Goal: Information Seeking & Learning: Learn about a topic

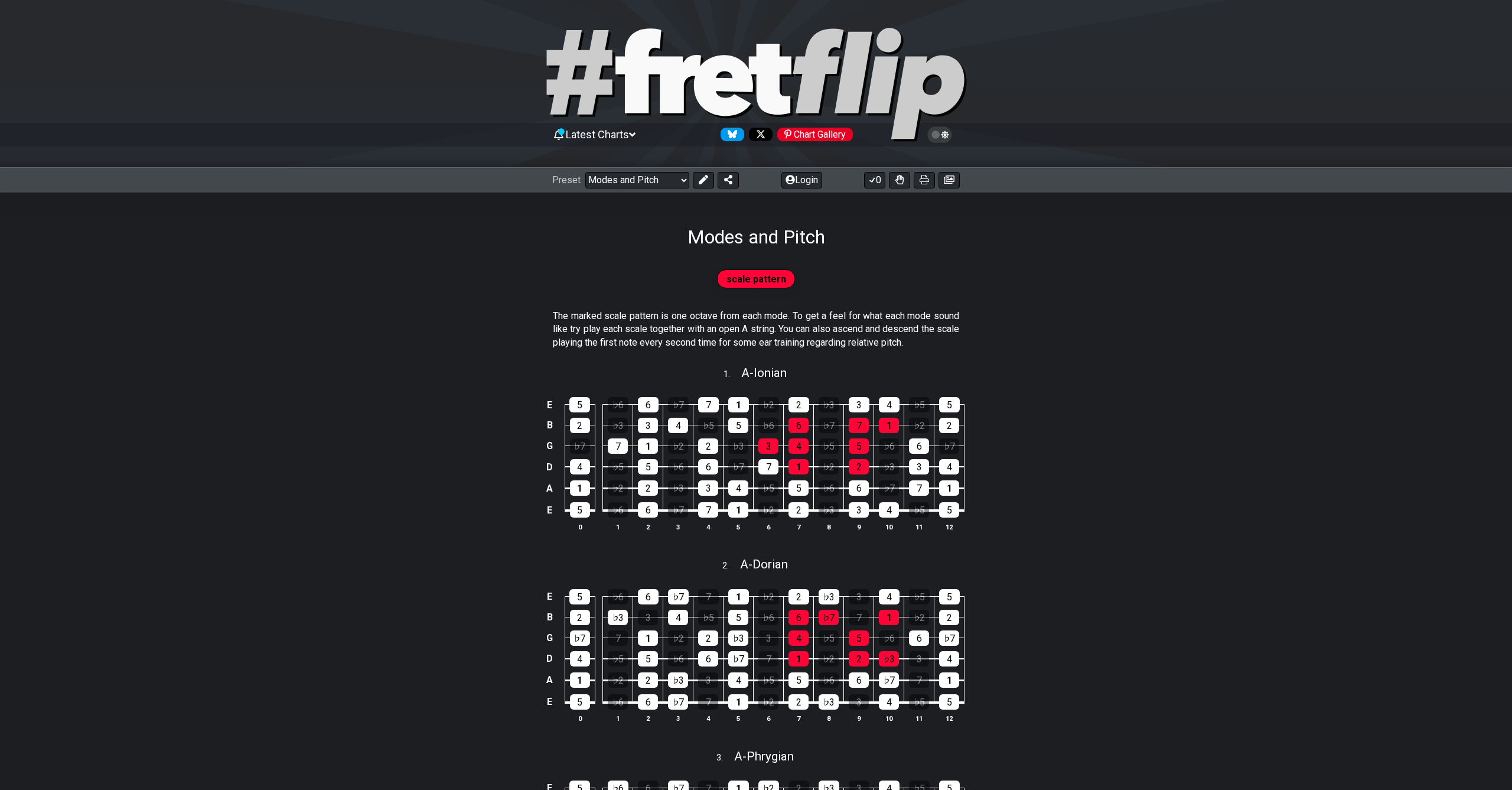
click at [659, 87] on icon at bounding box center [756, 84] width 425 height 118
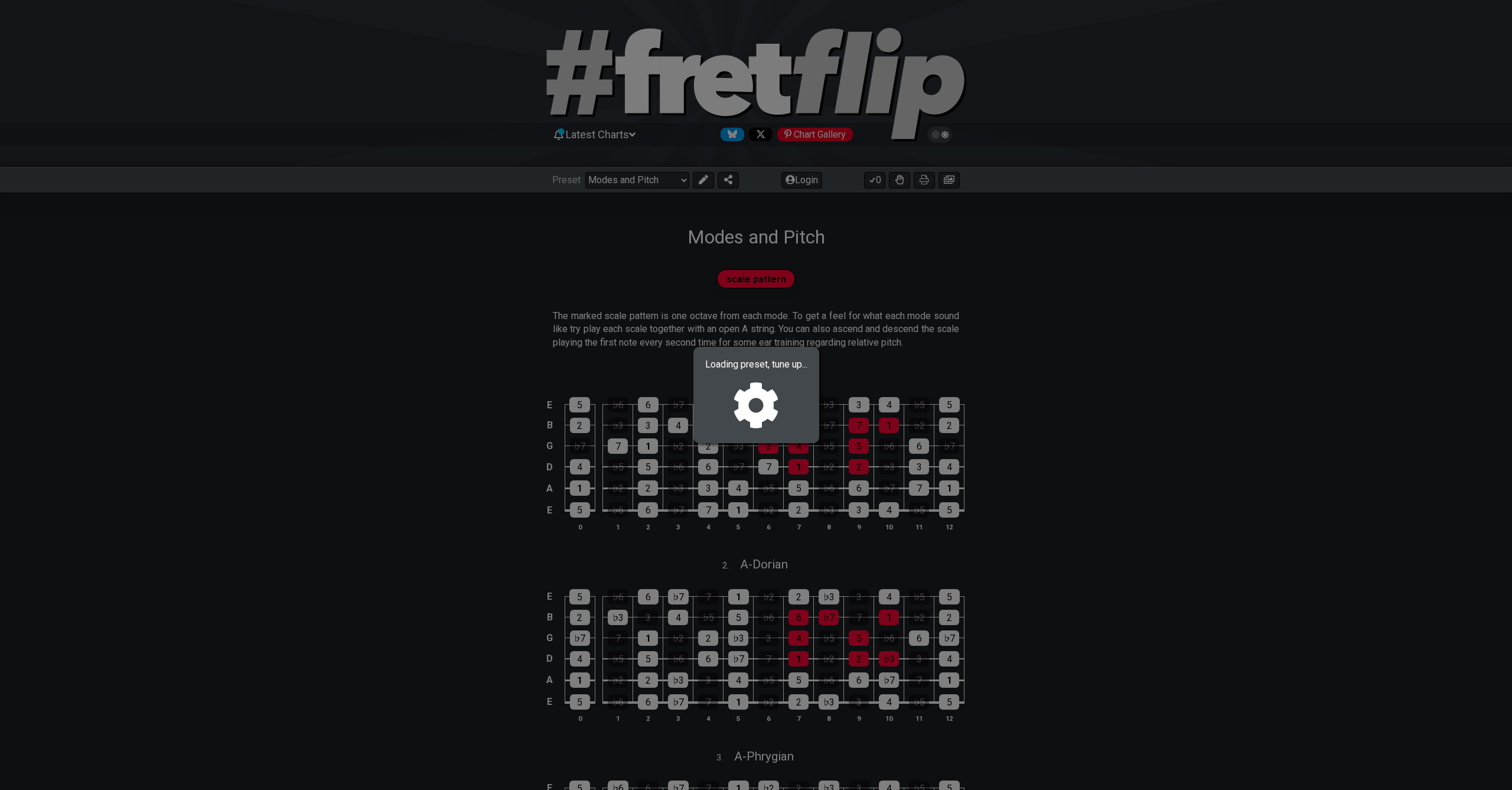
select select "/welcome"
select select "C"
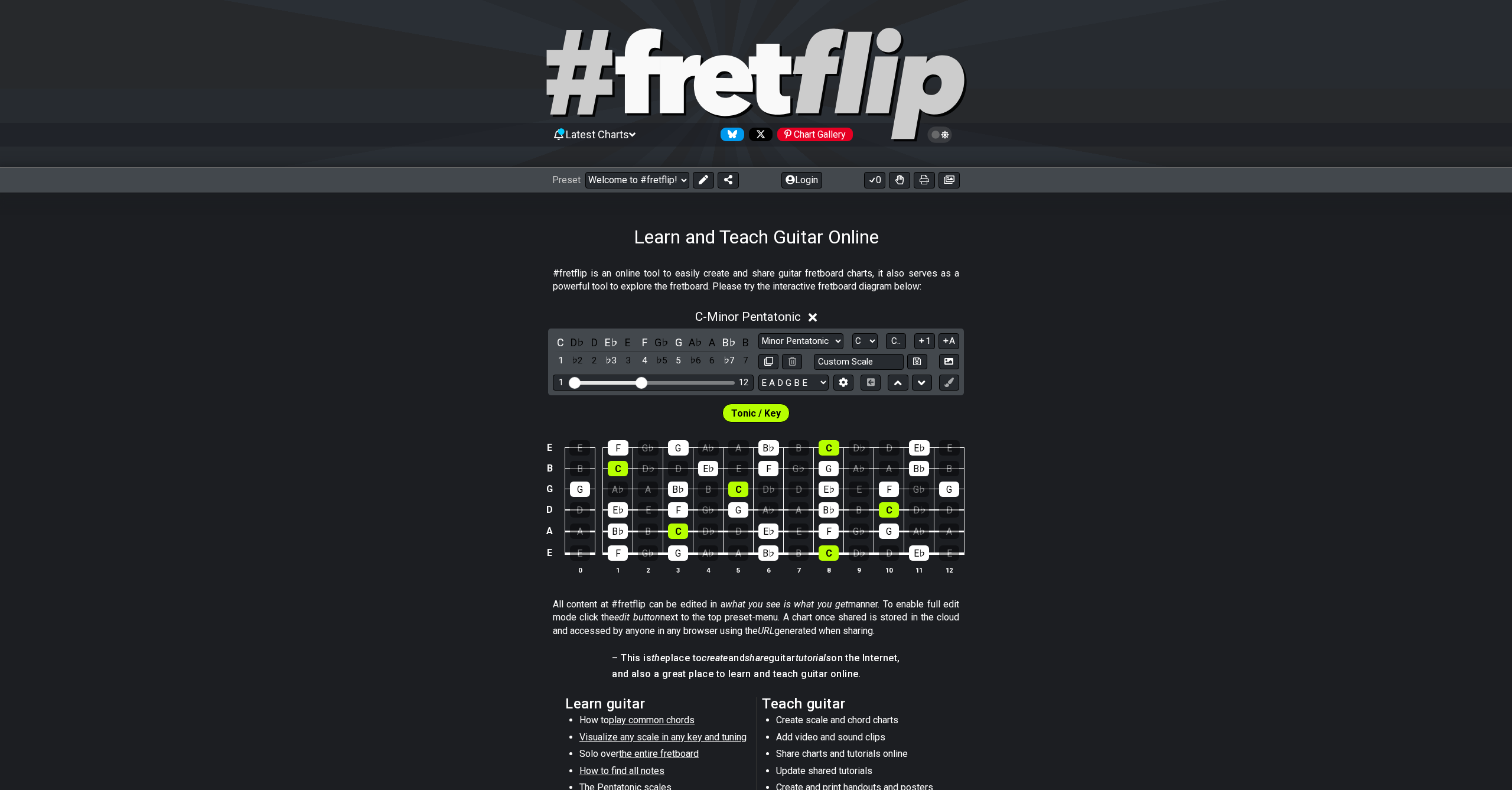
click at [659, 101] on icon at bounding box center [756, 84] width 425 height 118
select select "/3nps-caged-shapes"
select select "A"
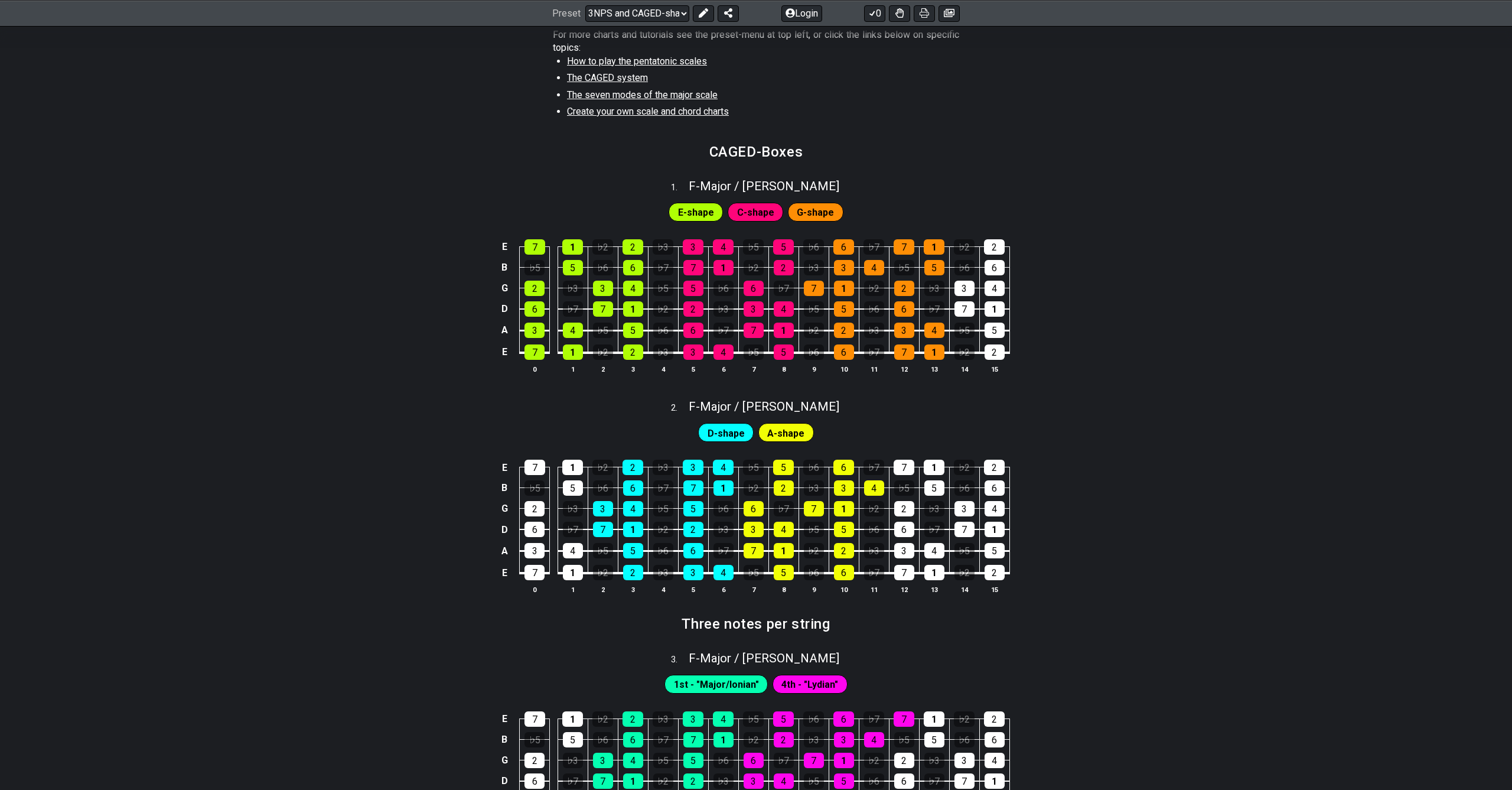
scroll to position [400, 0]
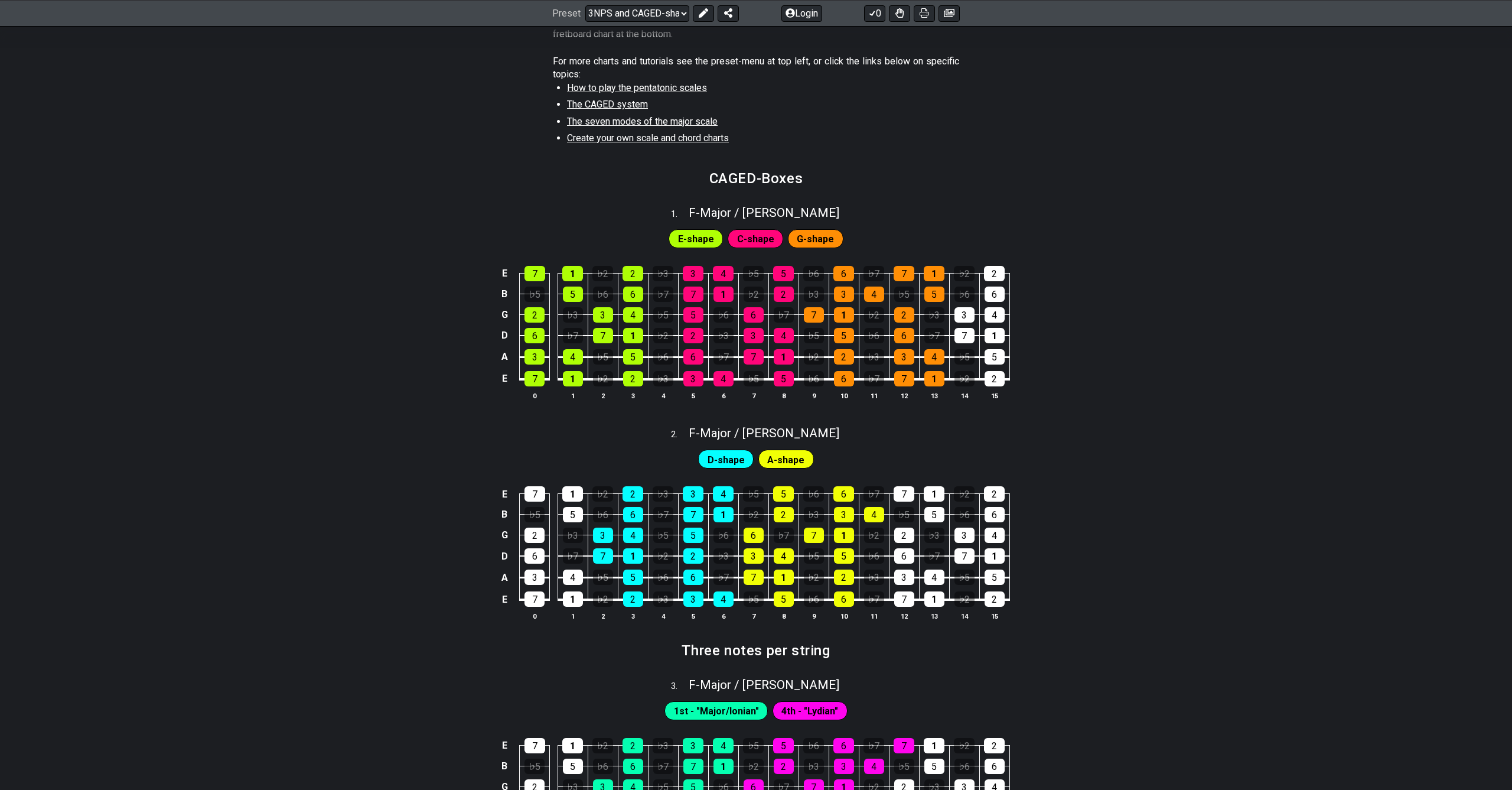
click at [594, 76] on p "For more charts and tutorials see the preset-menu at top left, or click the lin…" at bounding box center [756, 68] width 407 height 27
click at [594, 82] on span "How to play the pentatonic scales" at bounding box center [637, 87] width 140 height 11
select select "C"
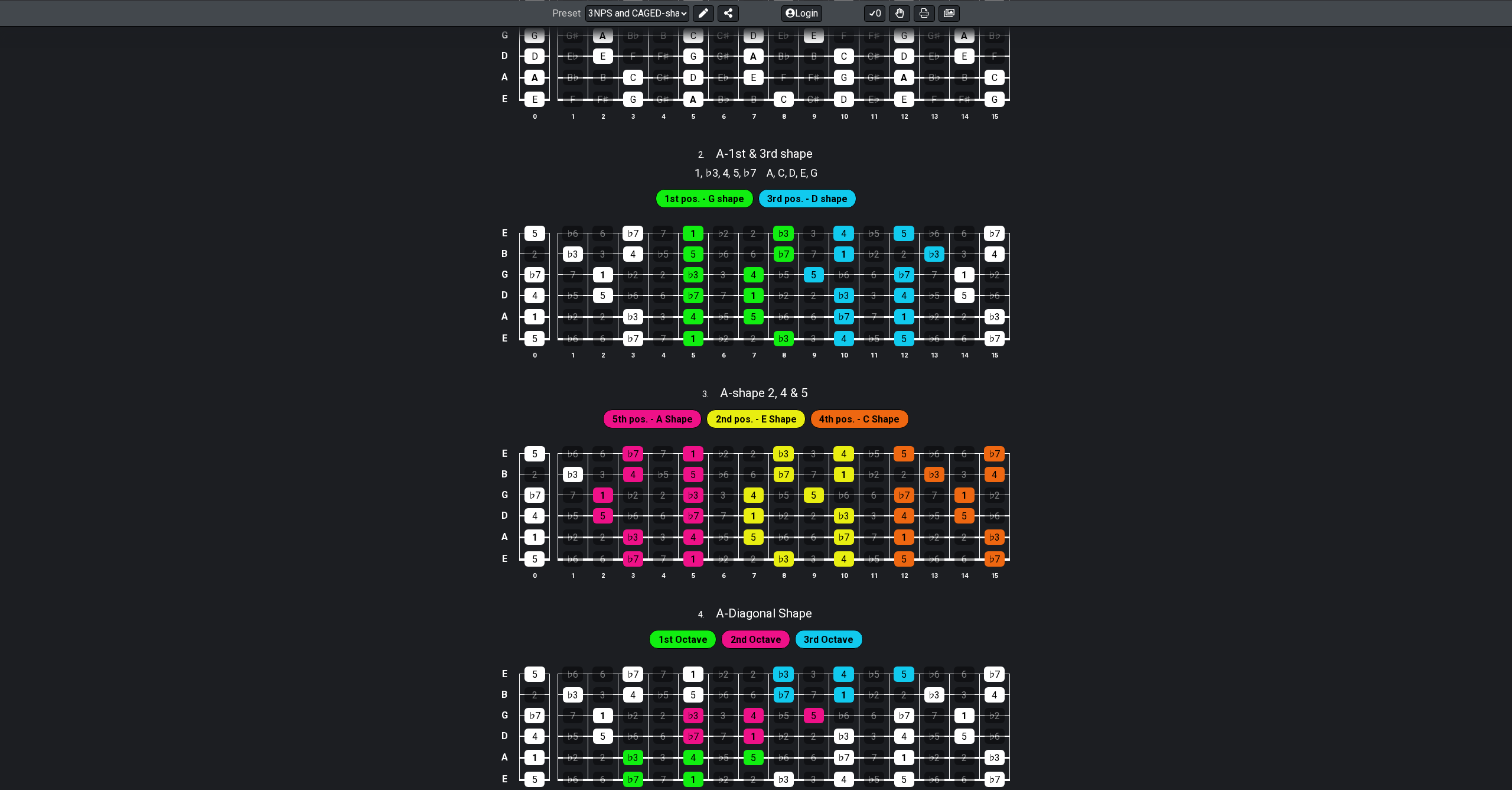
select select "/minor-pentatonic"
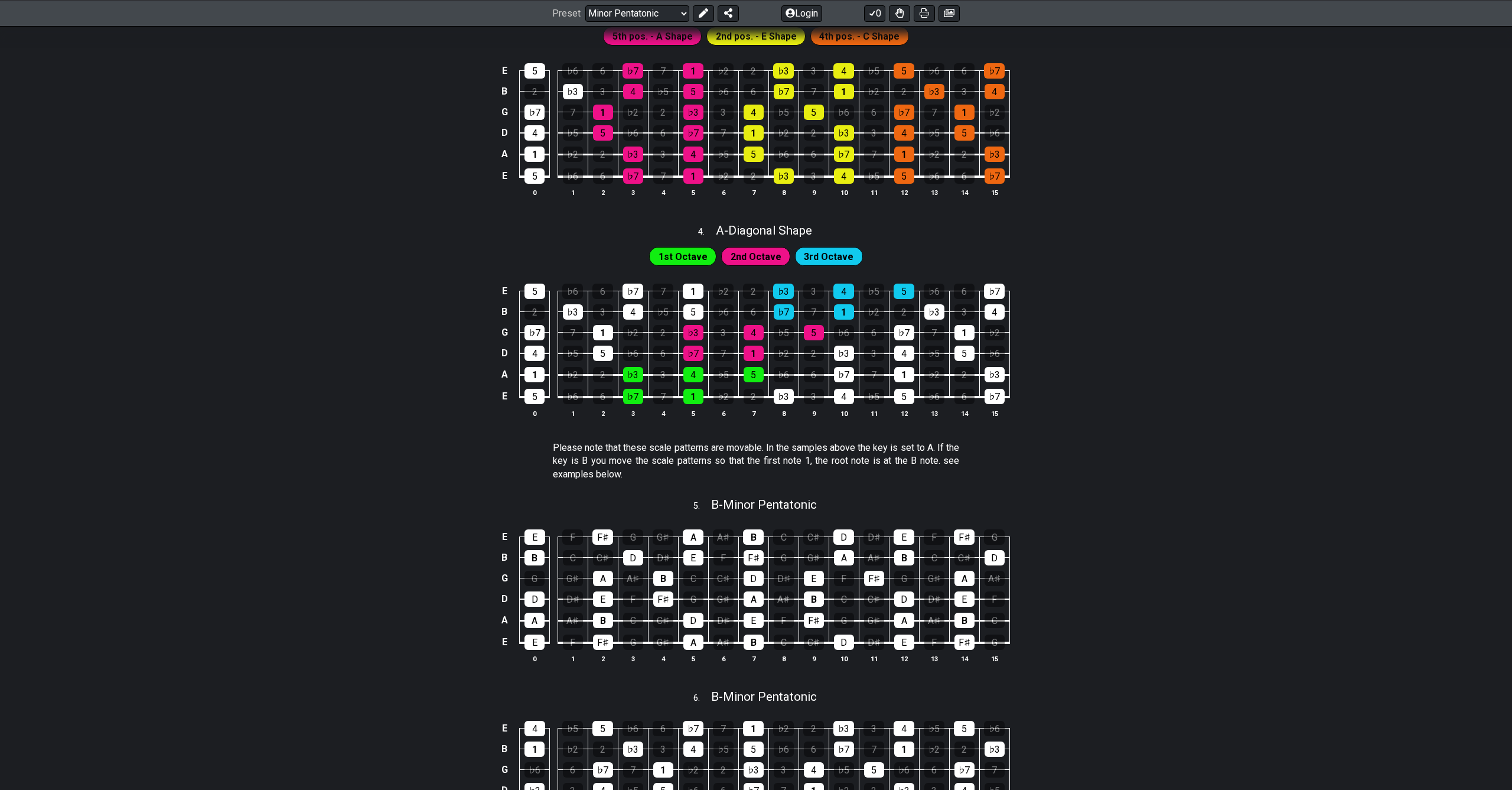
scroll to position [837, 0]
